Goal: Task Accomplishment & Management: Use online tool/utility

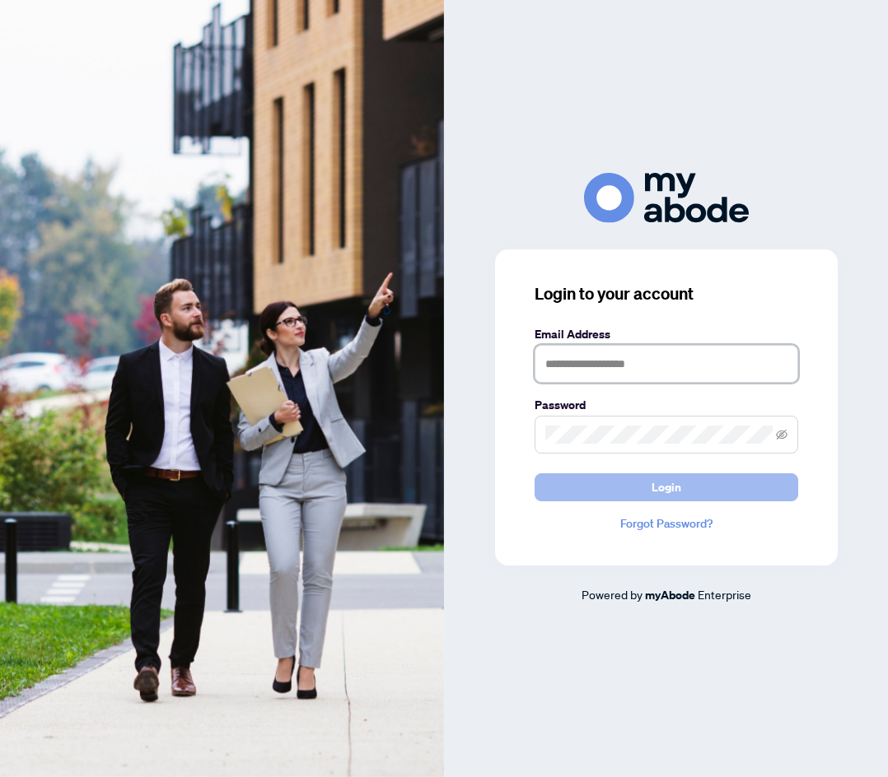
type input "**********"
click at [646, 483] on button "Login" at bounding box center [665, 487] width 263 height 28
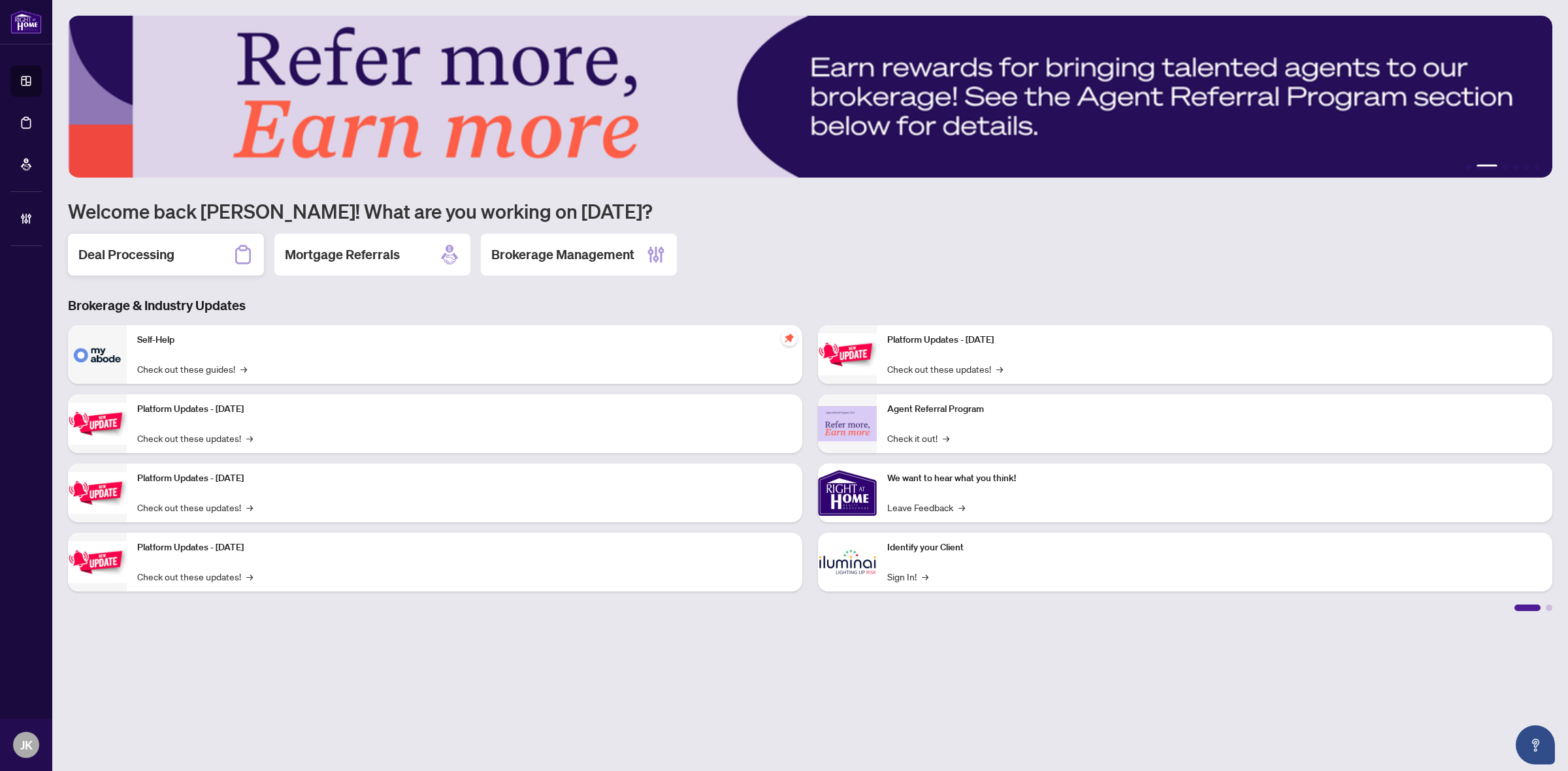
click at [190, 253] on div "Deal Processing" at bounding box center [166, 255] width 196 height 42
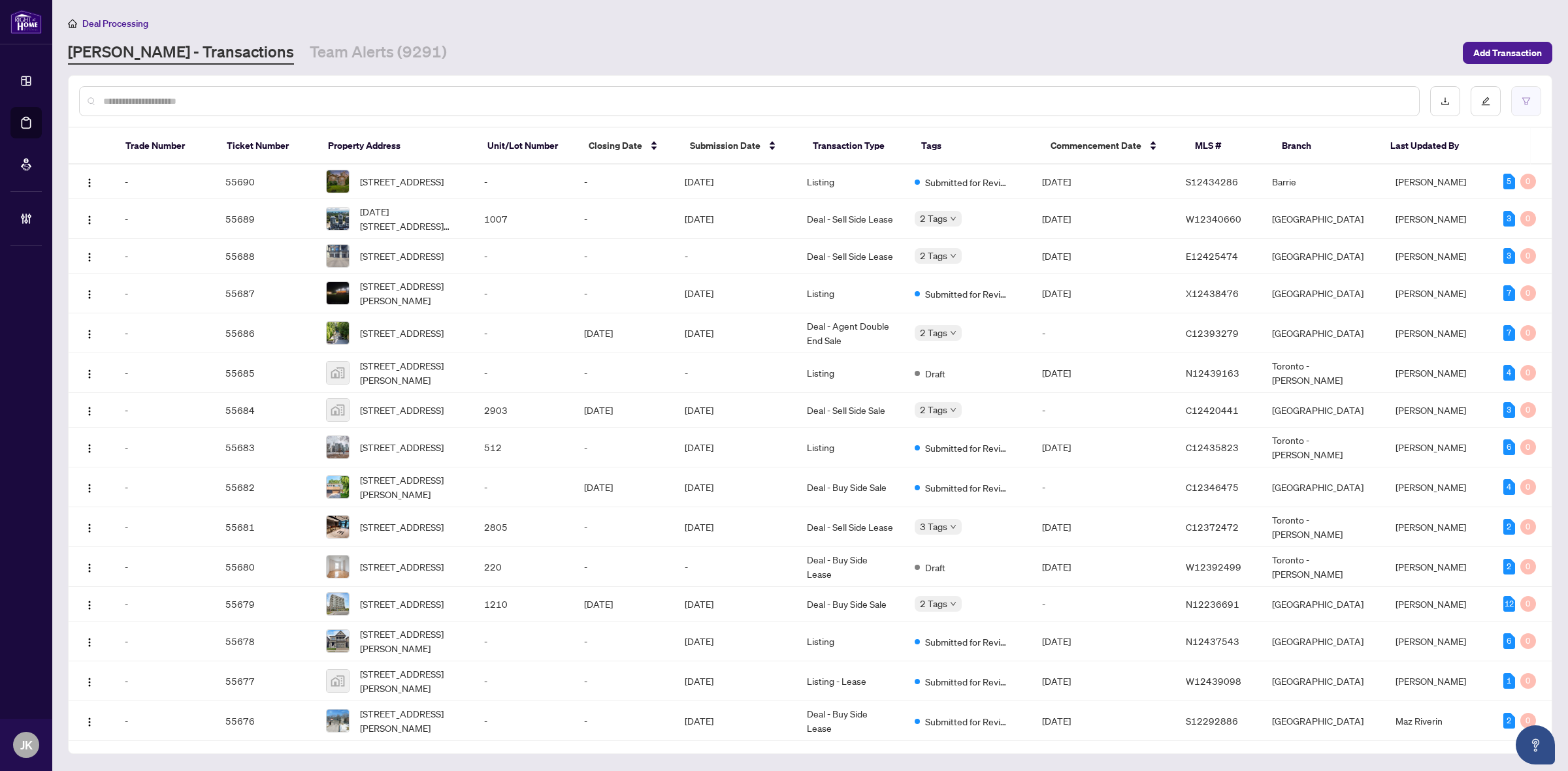
click at [879, 98] on button "button" at bounding box center [1526, 102] width 30 height 30
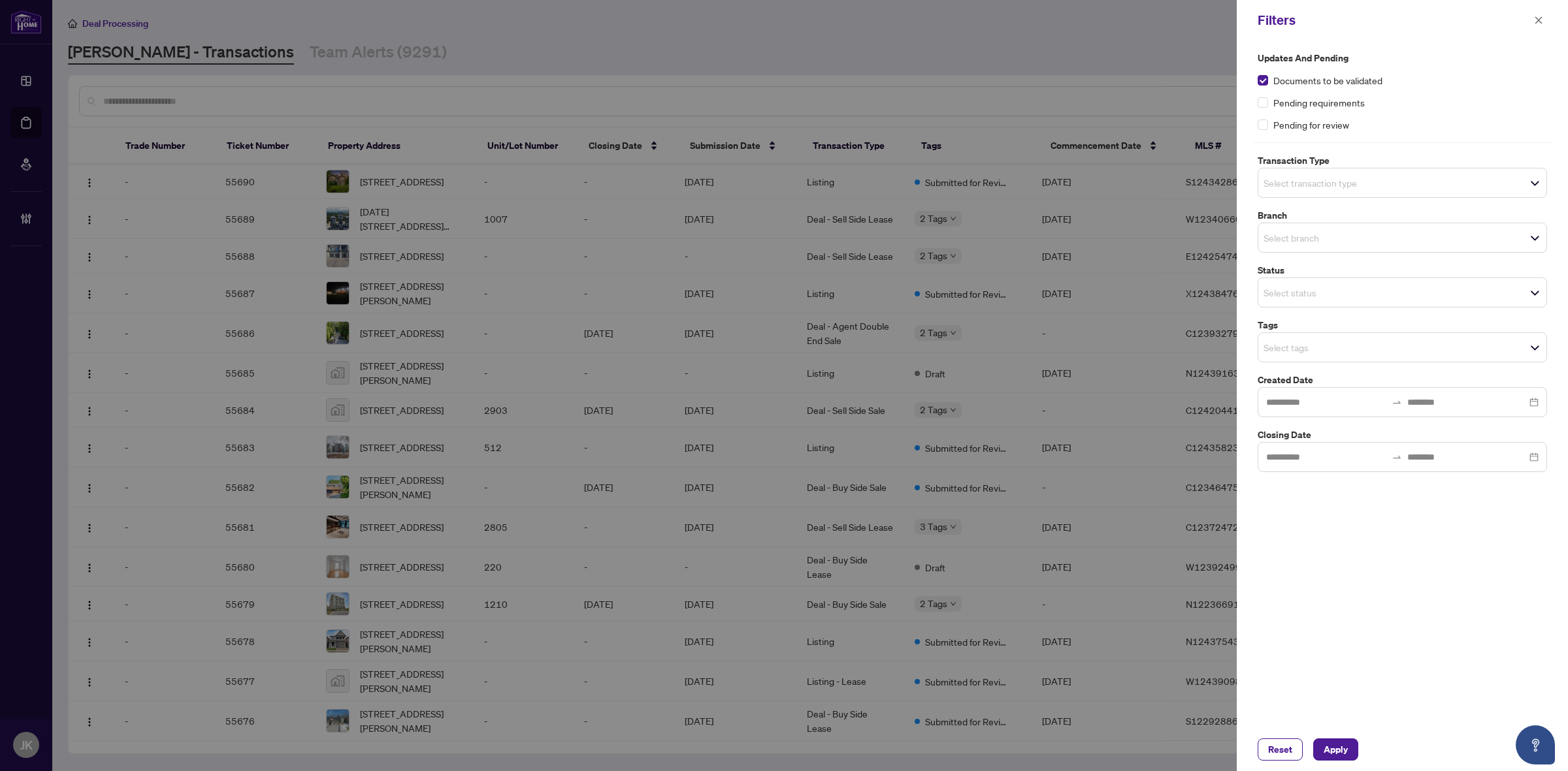
click at [879, 172] on div "Select transaction type" at bounding box center [1402, 183] width 290 height 30
click at [879, 278] on span "Select Deal - Buy Side Lease" at bounding box center [1270, 277] width 10 height 10
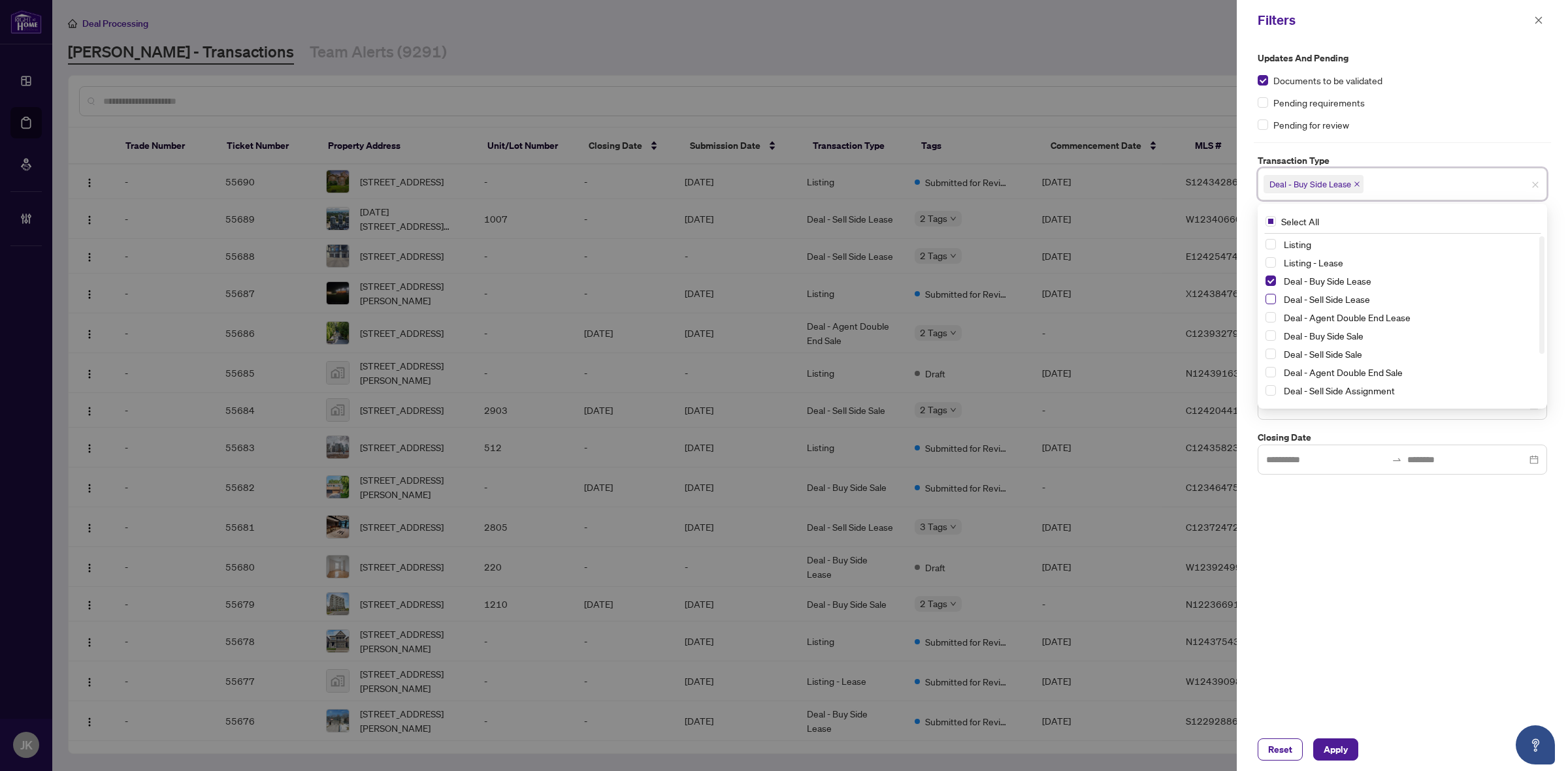
click at [879, 301] on span "Select Deal - Sell Side Lease" at bounding box center [1270, 298] width 10 height 10
click at [879, 325] on div "Deal - Agent Double End Lease" at bounding box center [1402, 317] width 274 height 16
click at [879, 320] on span "Select Deal - Agent Double End Lease" at bounding box center [1270, 317] width 10 height 10
click at [879, 339] on span "Select Deal - Buy Side Sale" at bounding box center [1270, 336] width 10 height 10
click at [879, 357] on span "Select Deal - Sell Side Sale" at bounding box center [1270, 354] width 10 height 10
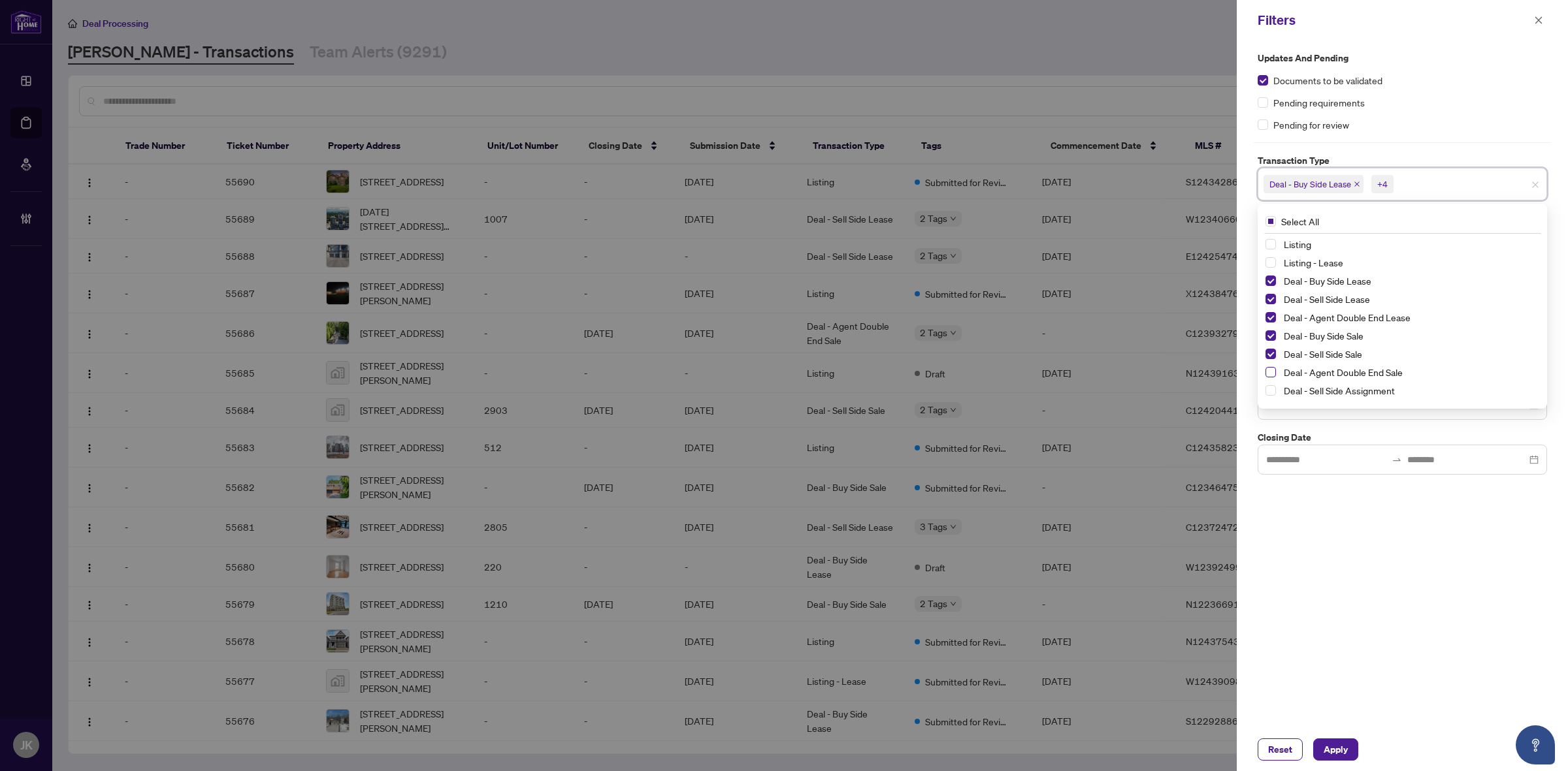
click at [879, 374] on span "Select Deal - Agent Double End Sale" at bounding box center [1270, 372] width 10 height 10
click at [879, 390] on span "Select Deal - Sell Side Assignment" at bounding box center [1270, 390] width 10 height 10
click at [879, 339] on span "Select Deal - Buy Side Assignment" at bounding box center [1270, 339] width 10 height 10
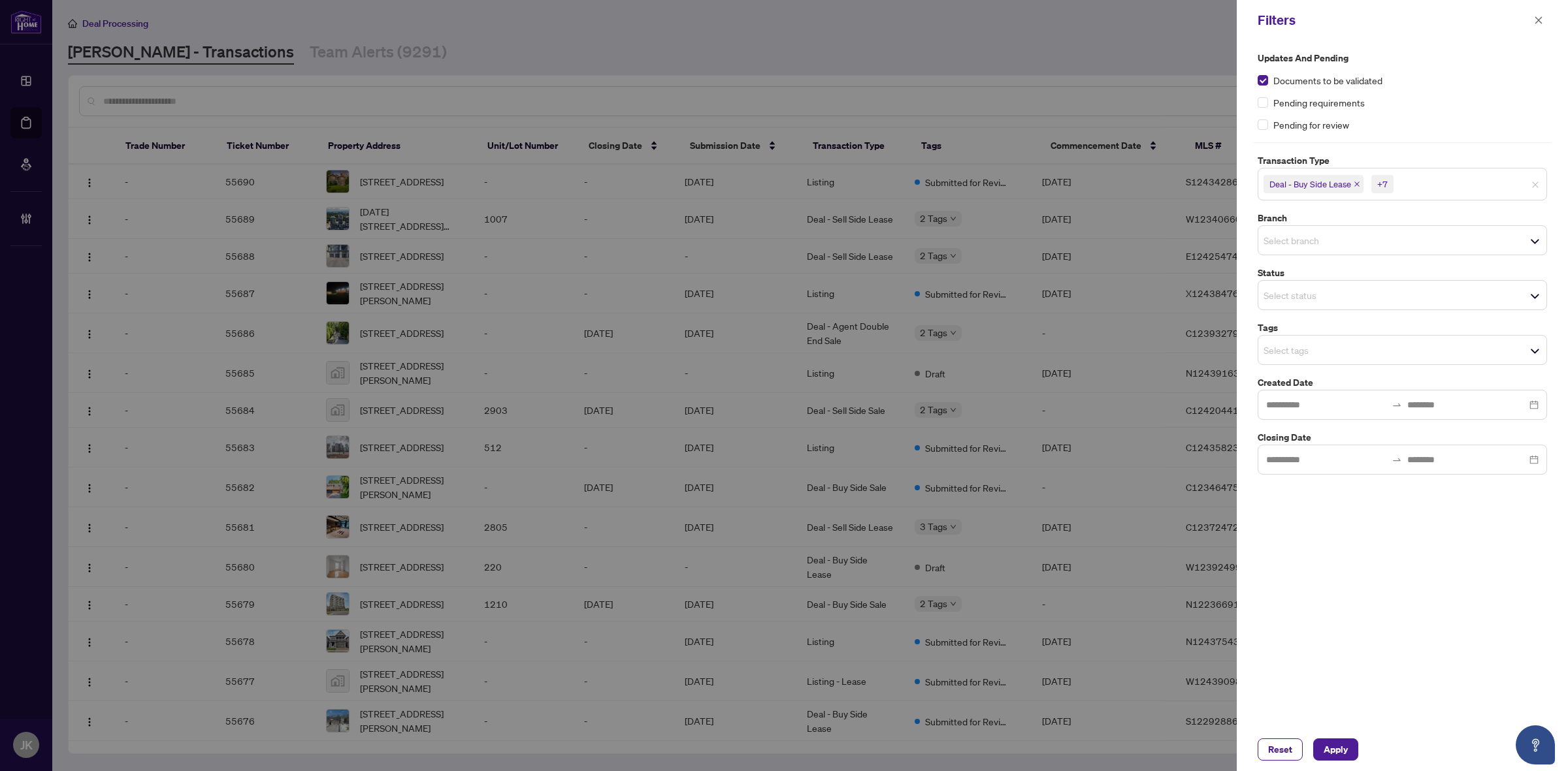
drag, startPoint x: 1366, startPoint y: 560, endPoint x: 1363, endPoint y: 570, distance: 10.4
click at [879, 570] on div "Updates and Pending Documents to be validated Pending requirements Pending for …" at bounding box center [1402, 384] width 331 height 688
click at [879, 239] on input "search" at bounding box center [1309, 240] width 91 height 16
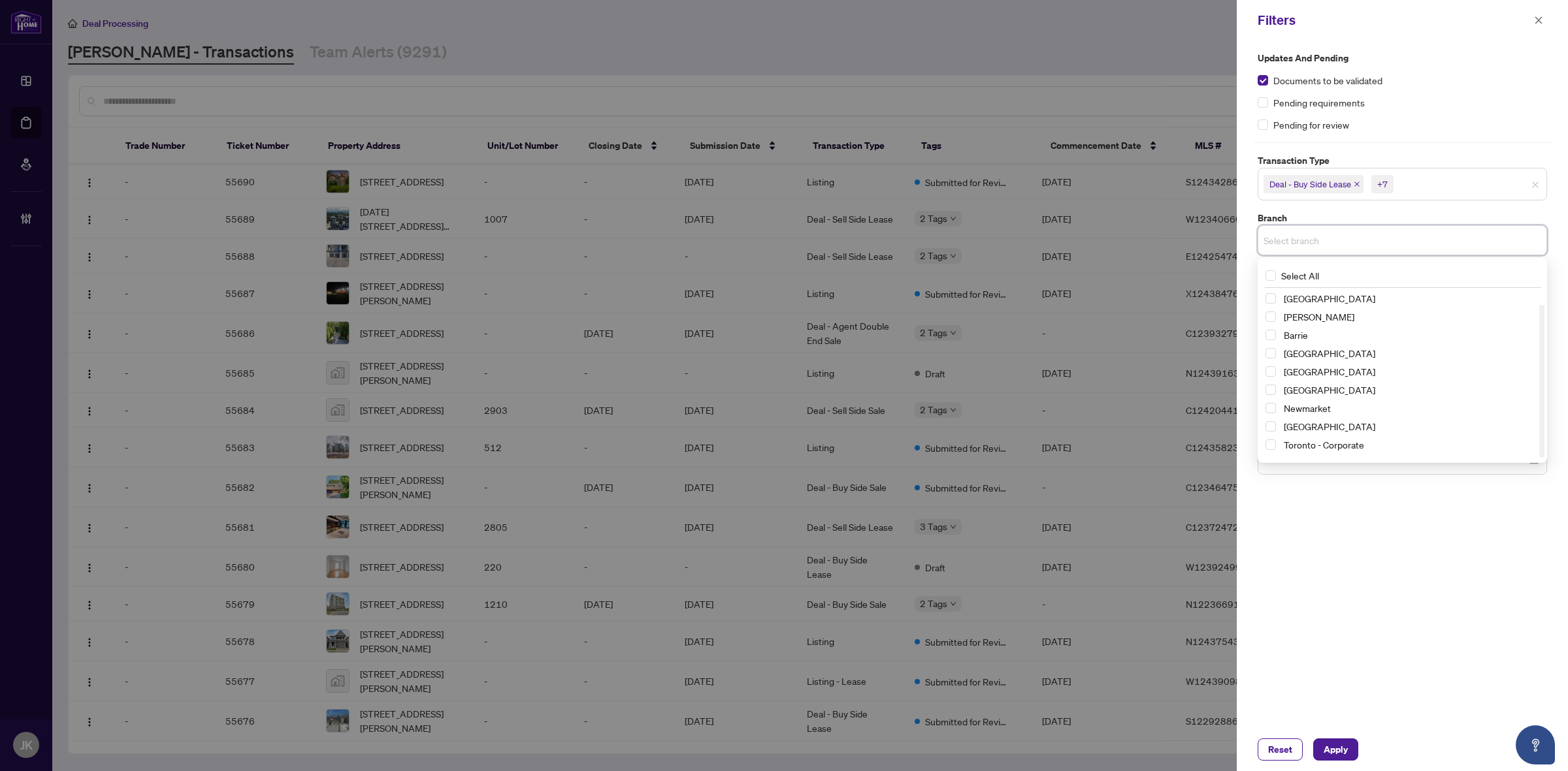
scroll to position [15, 0]
click at [879, 430] on span "Select Toronto - Corporate" at bounding box center [1270, 429] width 10 height 10
click at [879, 451] on span "Select Toronto - Don Mills" at bounding box center [1270, 451] width 10 height 10
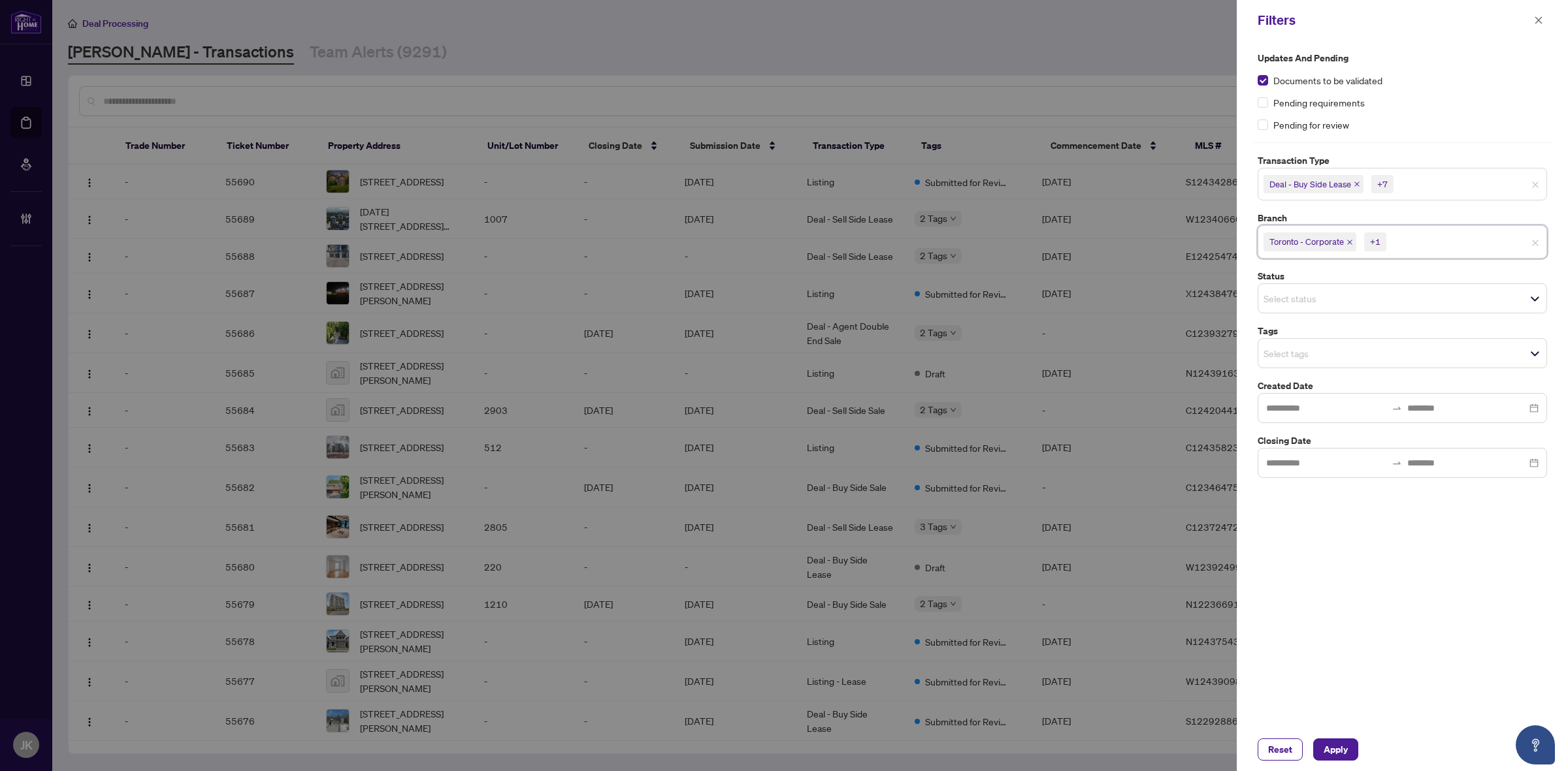
click at [879, 566] on div "Updates and Pending Documents to be validated Pending requirements Pending for …" at bounding box center [1402, 384] width 331 height 688
click at [879, 350] on input "search" at bounding box center [1309, 354] width 91 height 16
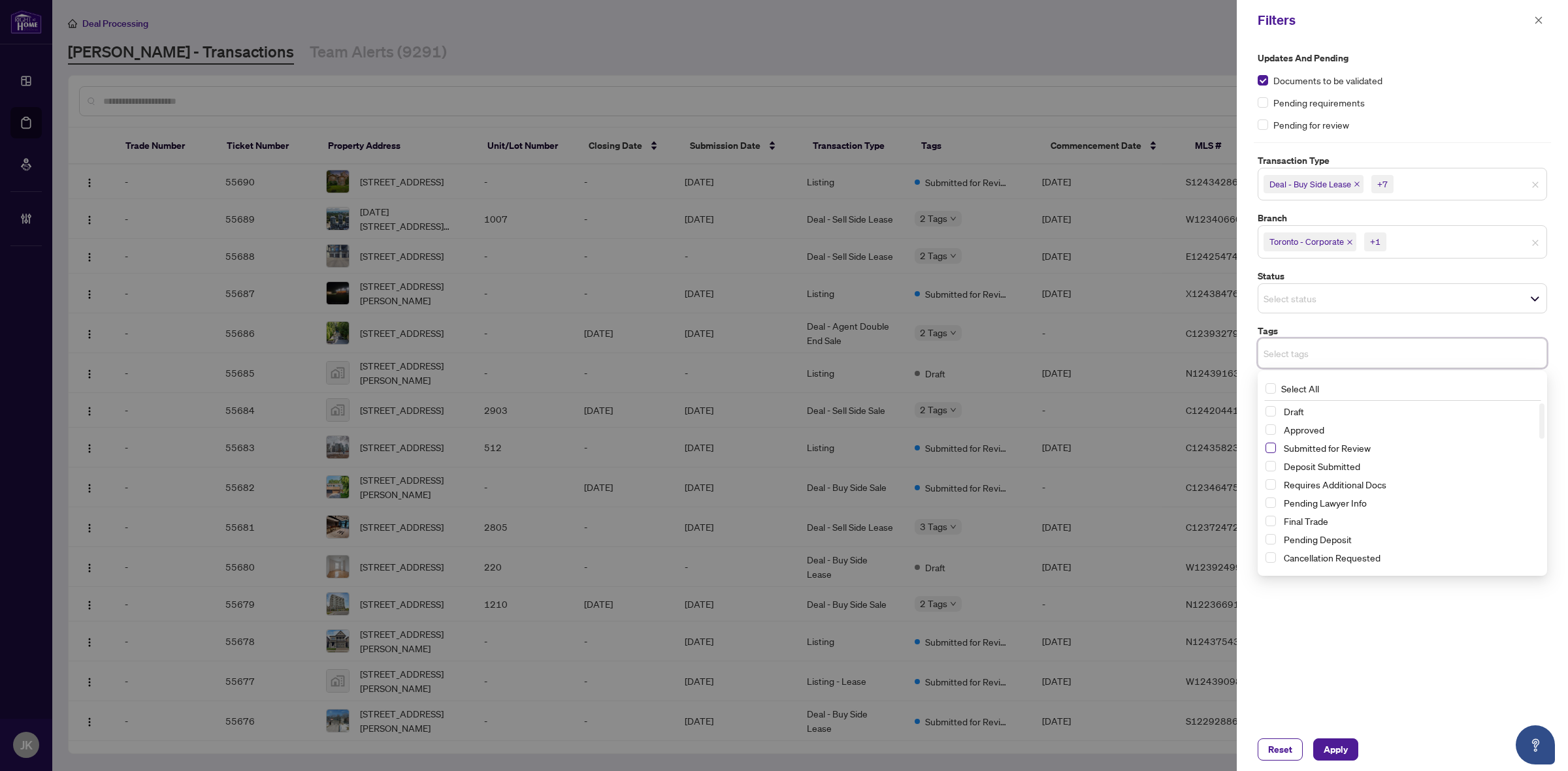
click at [879, 449] on span "Select Submitted for Review" at bounding box center [1270, 447] width 10 height 10
click at [879, 749] on span "Apply" at bounding box center [1335, 750] width 24 height 21
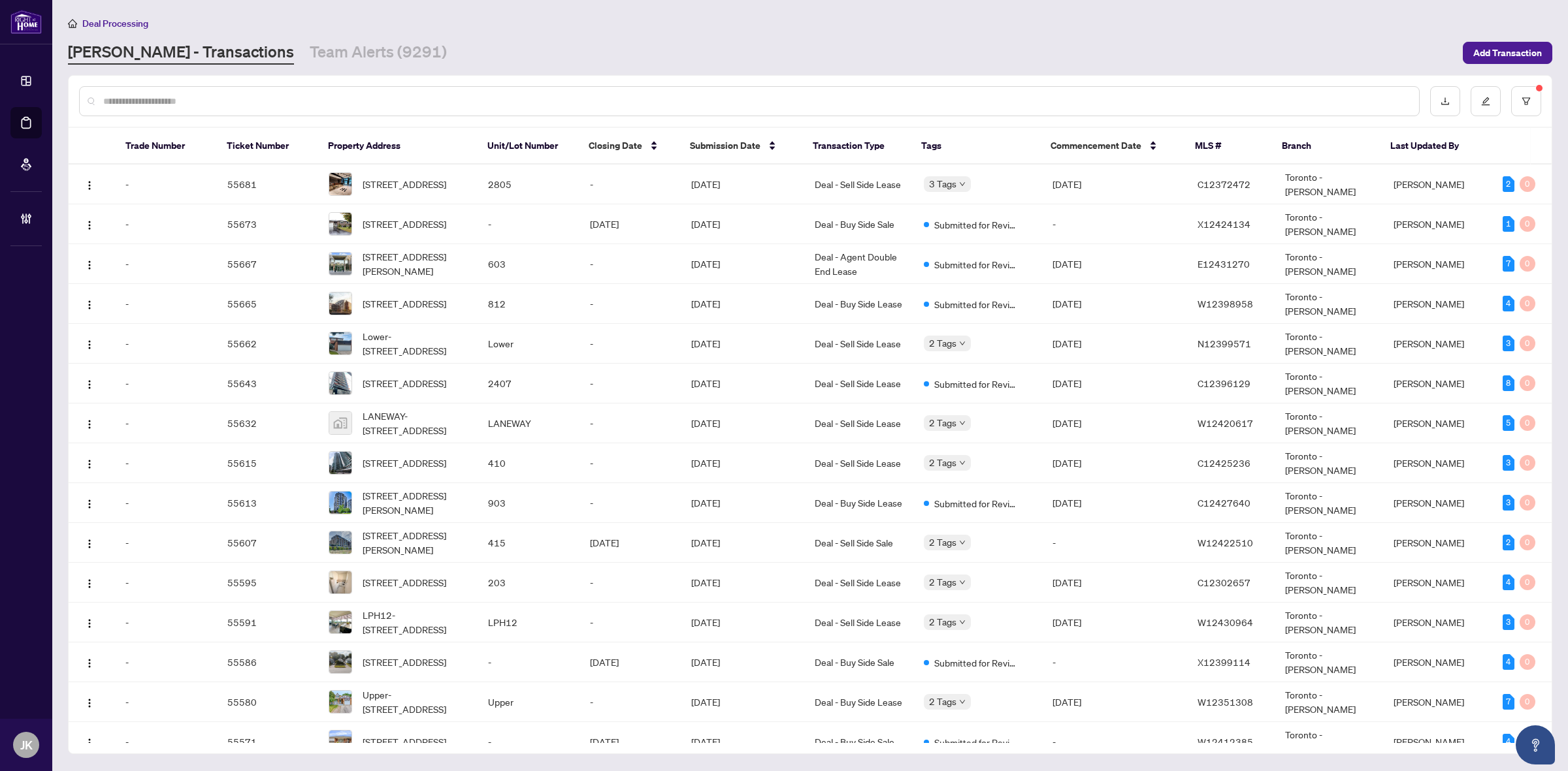
drag, startPoint x: 1412, startPoint y: 0, endPoint x: 1285, endPoint y: 47, distance: 135.4
click at [879, 48] on div "[PERSON_NAME] - Transactions Team Alerts (9291)" at bounding box center [762, 53] width 1387 height 24
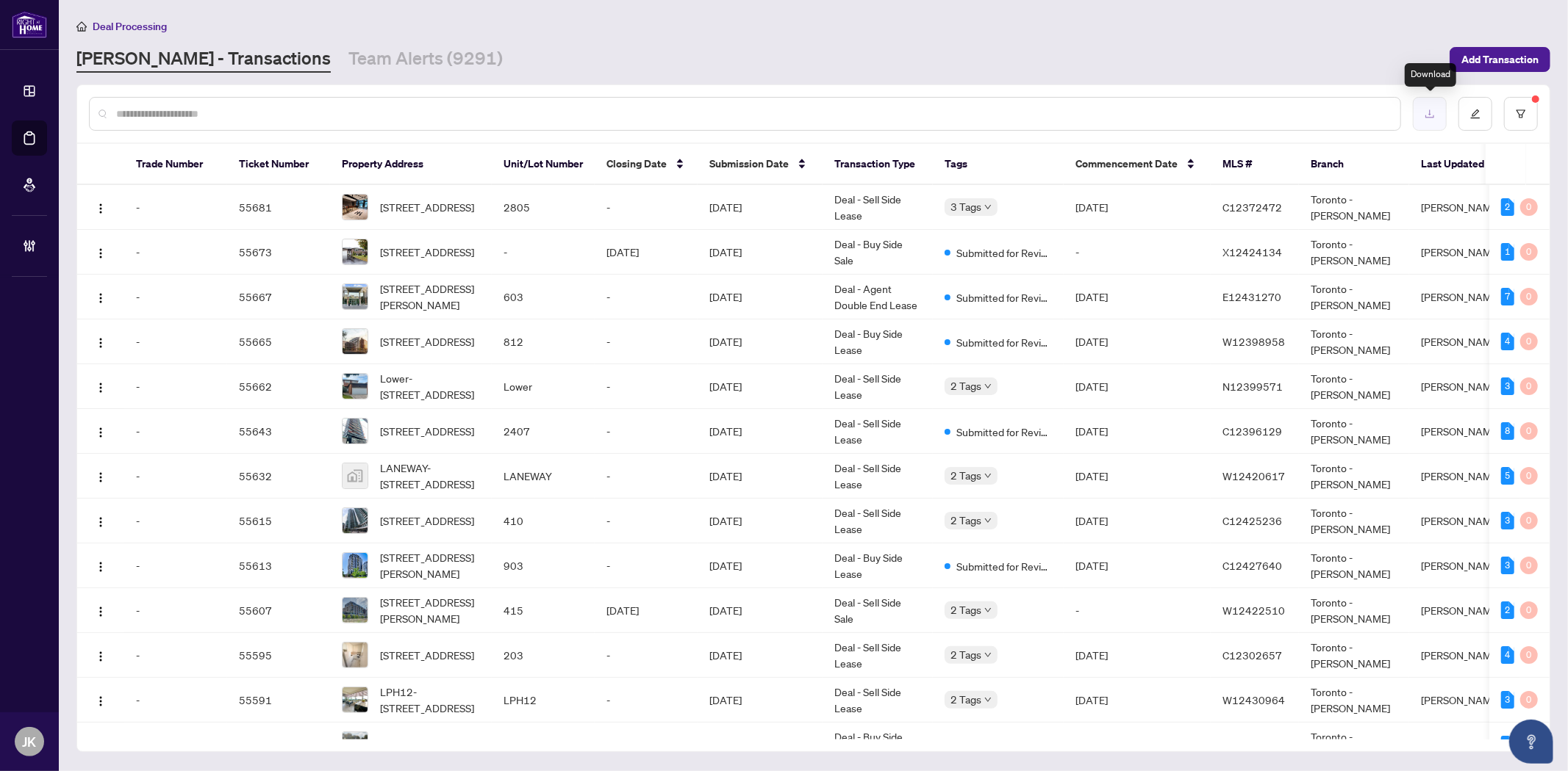
click at [989, 118] on button "button" at bounding box center [1430, 114] width 34 height 34
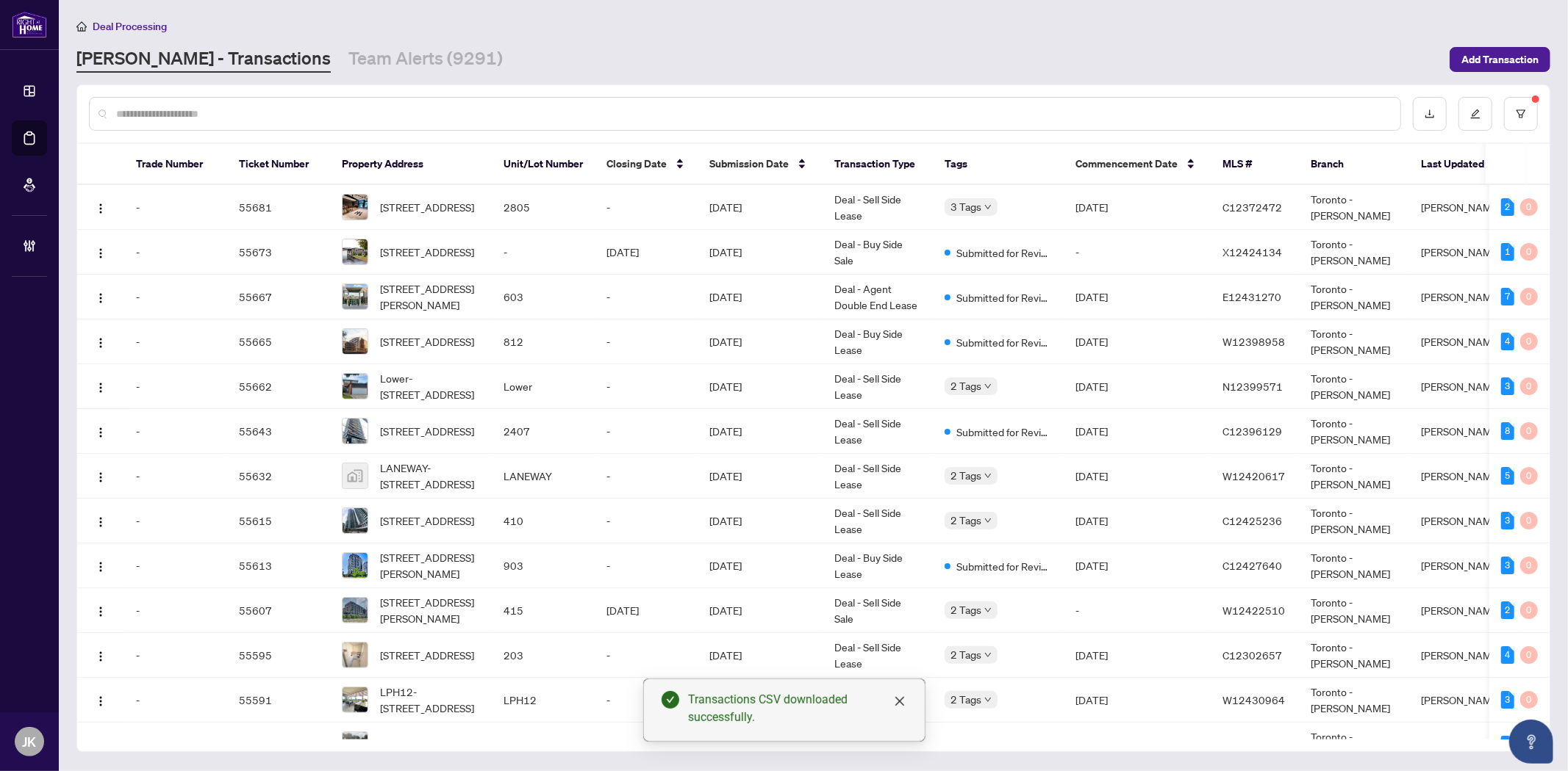
click at [816, 706] on div "Transactions CSV downloaded successfully." at bounding box center [797, 709] width 219 height 36
click at [789, 709] on div "Transactions CSV downloaded successfully." at bounding box center [797, 709] width 219 height 36
click at [788, 709] on div "Transactions CSV downloaded successfully." at bounding box center [797, 709] width 219 height 36
drag, startPoint x: 1049, startPoint y: 48, endPoint x: 805, endPoint y: 130, distance: 257.4
click at [989, 49] on div "[PERSON_NAME] - Transactions Team Alerts (9291)" at bounding box center [759, 60] width 1364 height 27
